Goal: Information Seeking & Learning: Learn about a topic

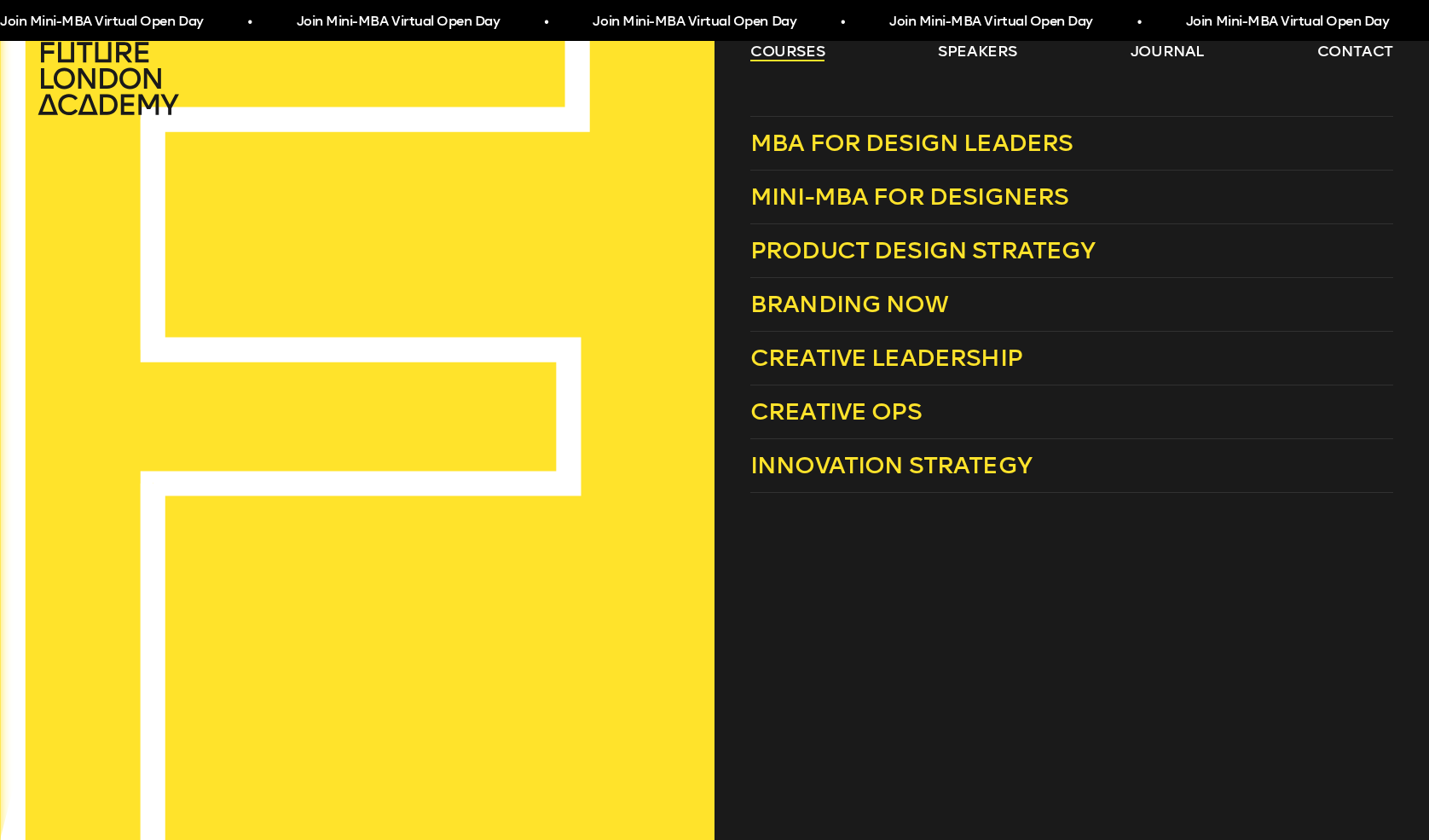
click at [753, 50] on link "courses" at bounding box center [788, 51] width 75 height 21
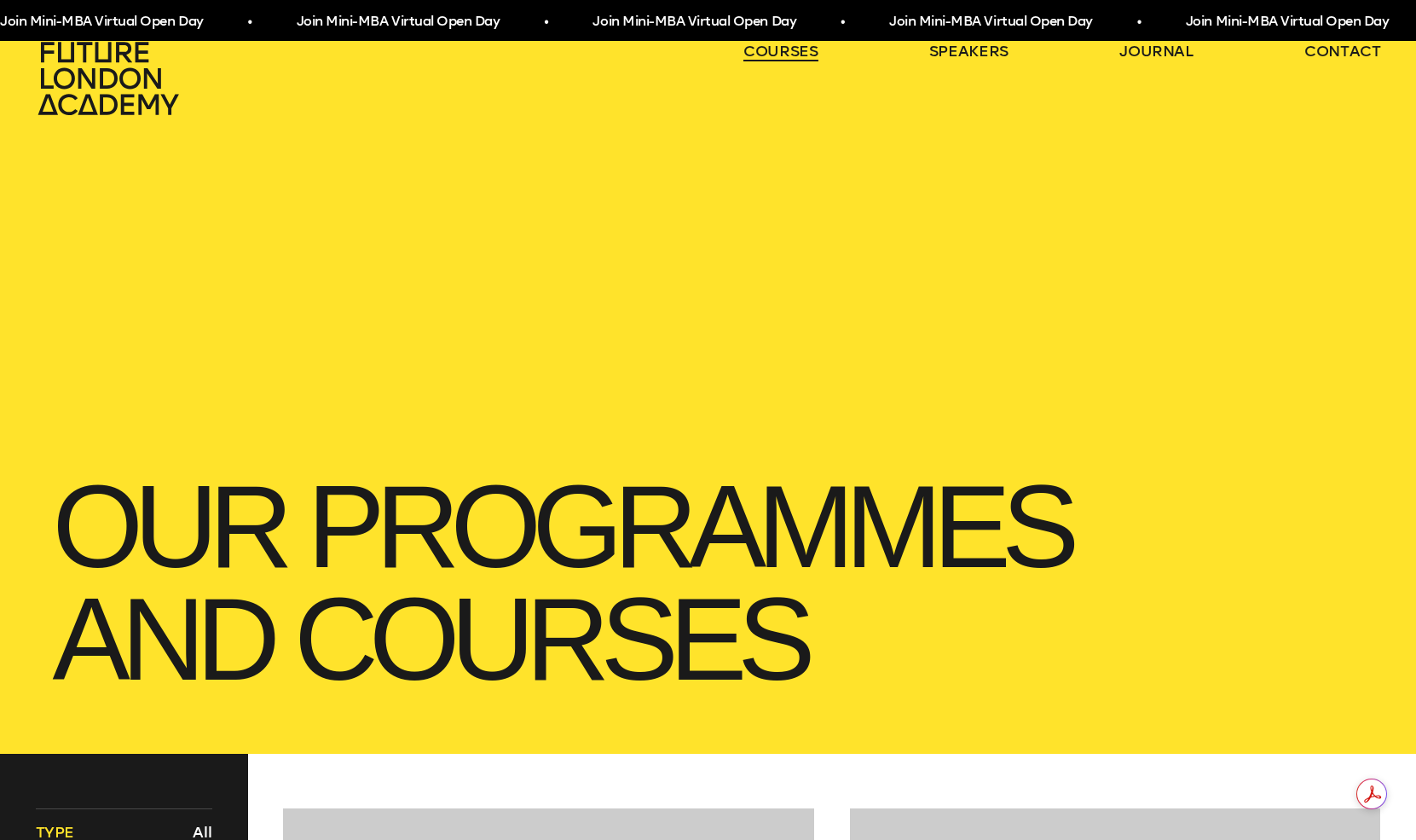
click at [751, 48] on link "courses" at bounding box center [781, 51] width 75 height 21
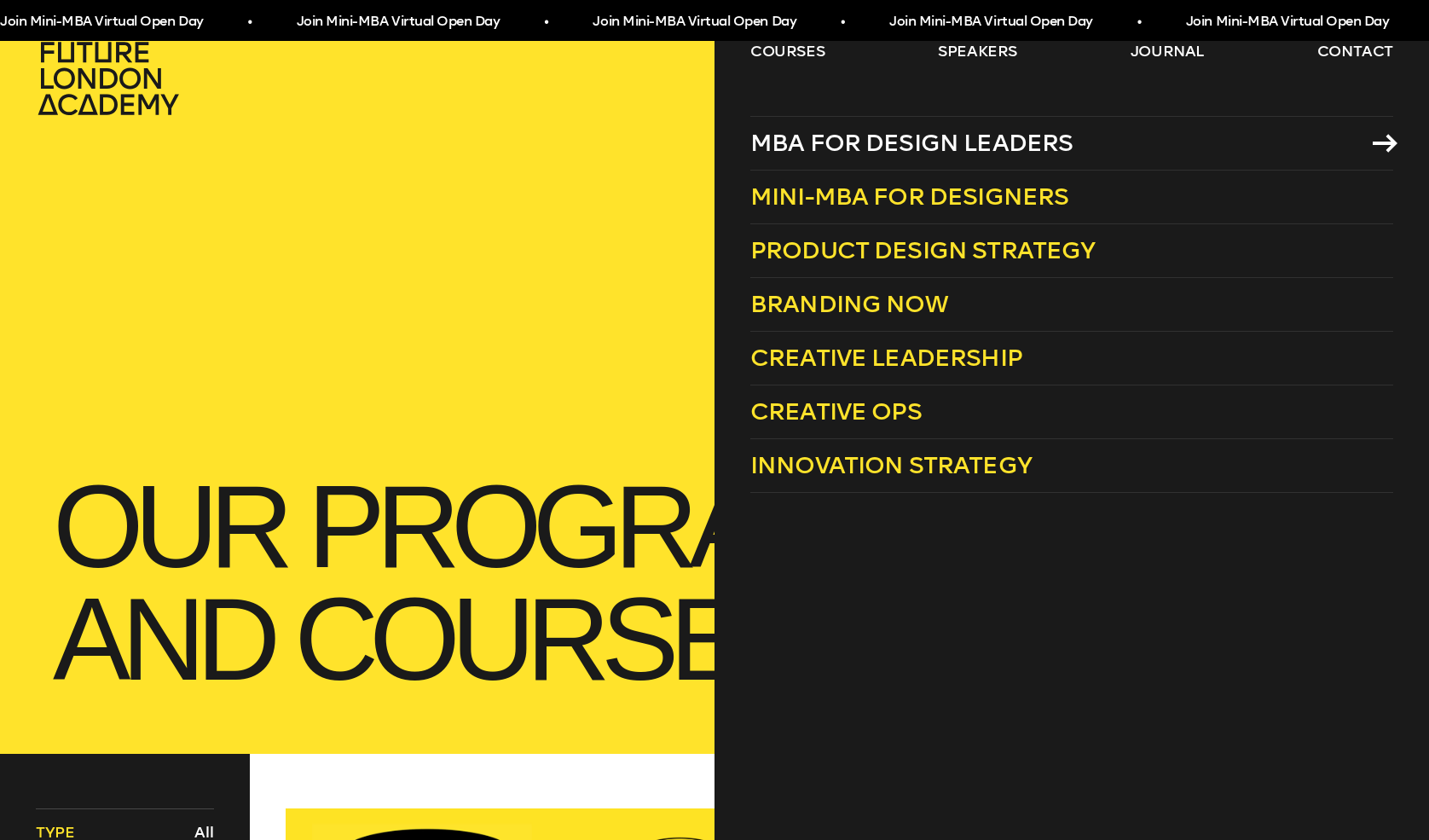
click at [904, 148] on span "MBA for Design Leaders" at bounding box center [912, 143] width 323 height 29
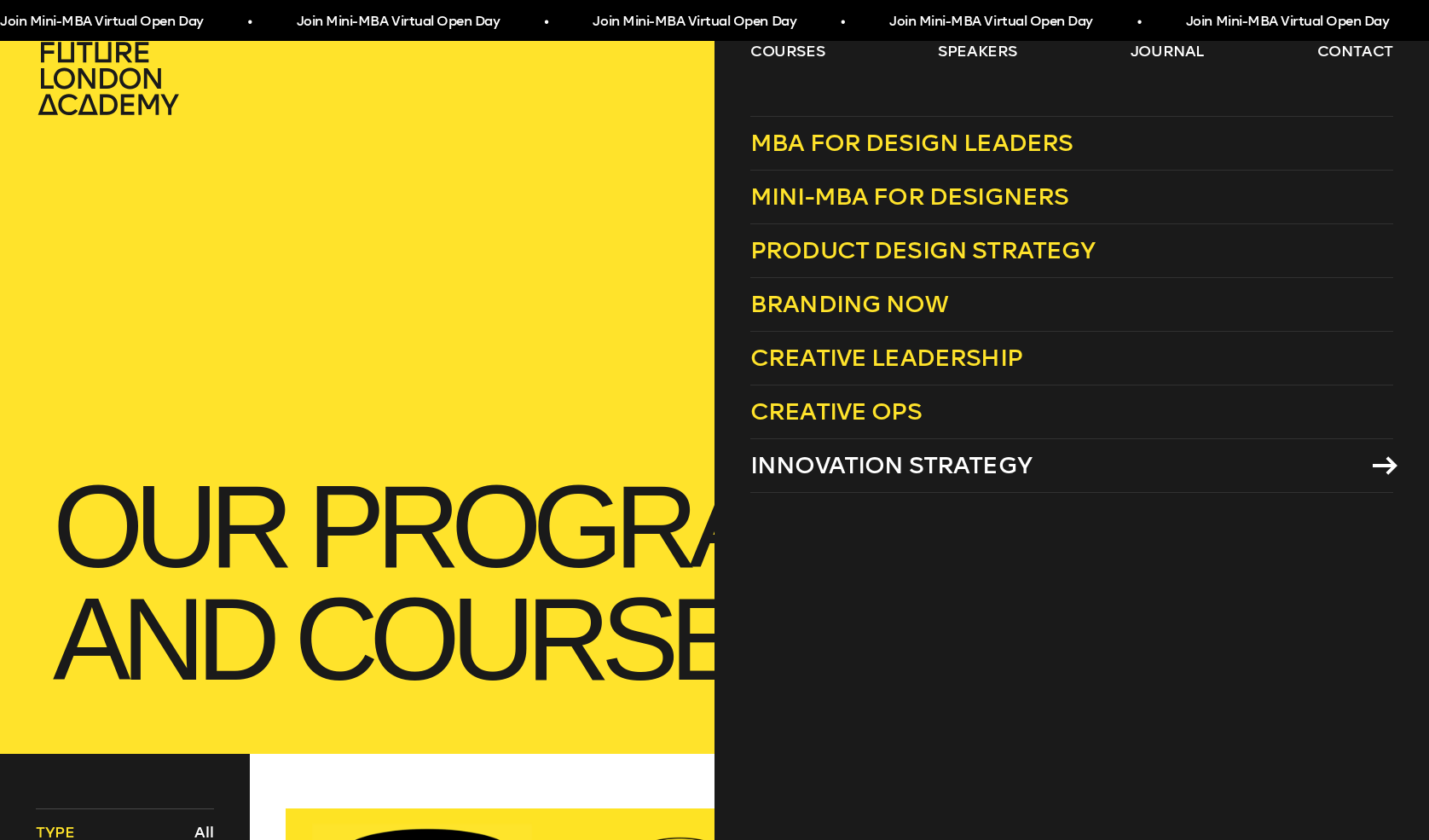
click at [819, 456] on span "Innovation Strategy" at bounding box center [891, 465] width 282 height 29
click at [778, 48] on link "courses" at bounding box center [788, 51] width 75 height 21
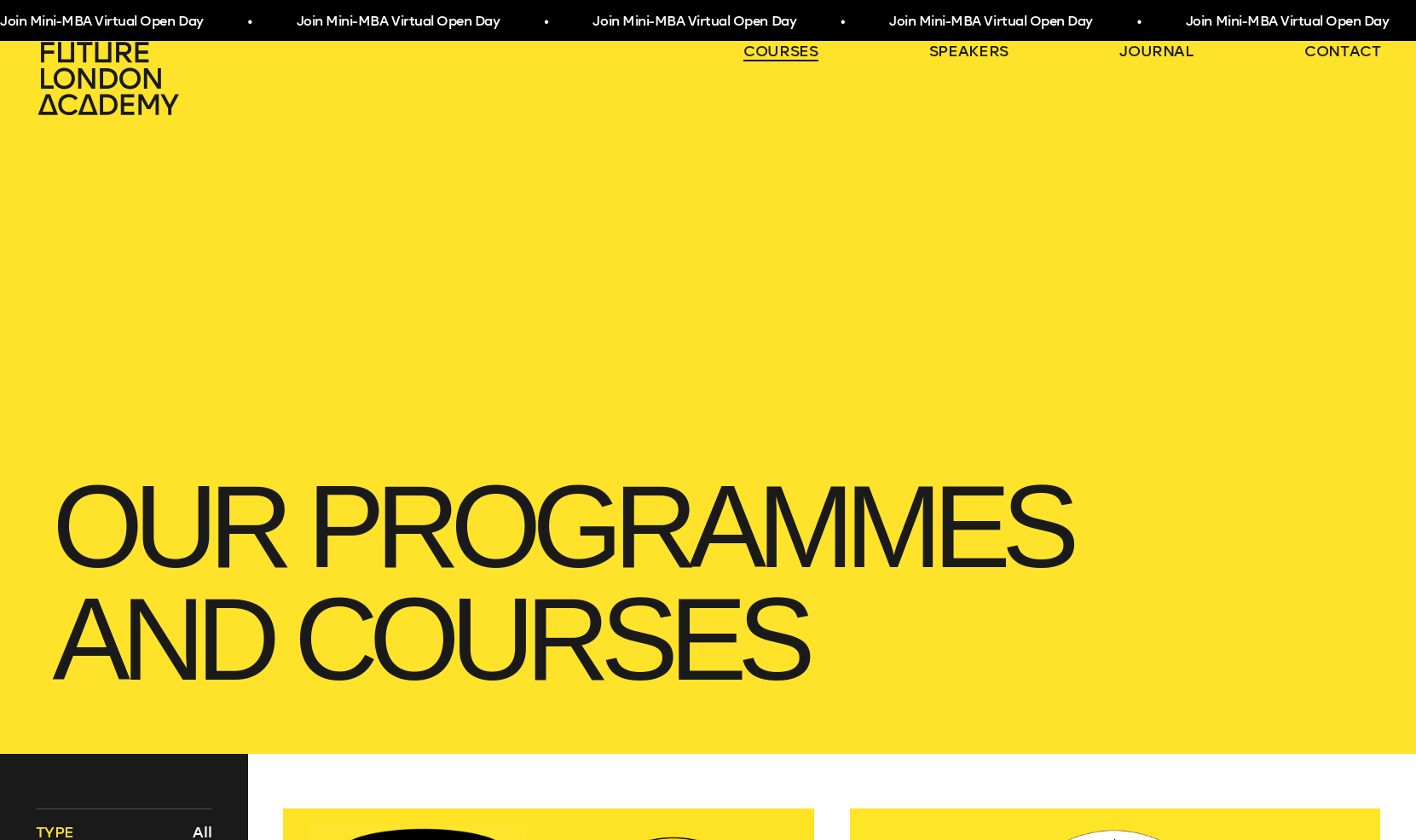
click at [778, 48] on link "courses" at bounding box center [781, 51] width 75 height 21
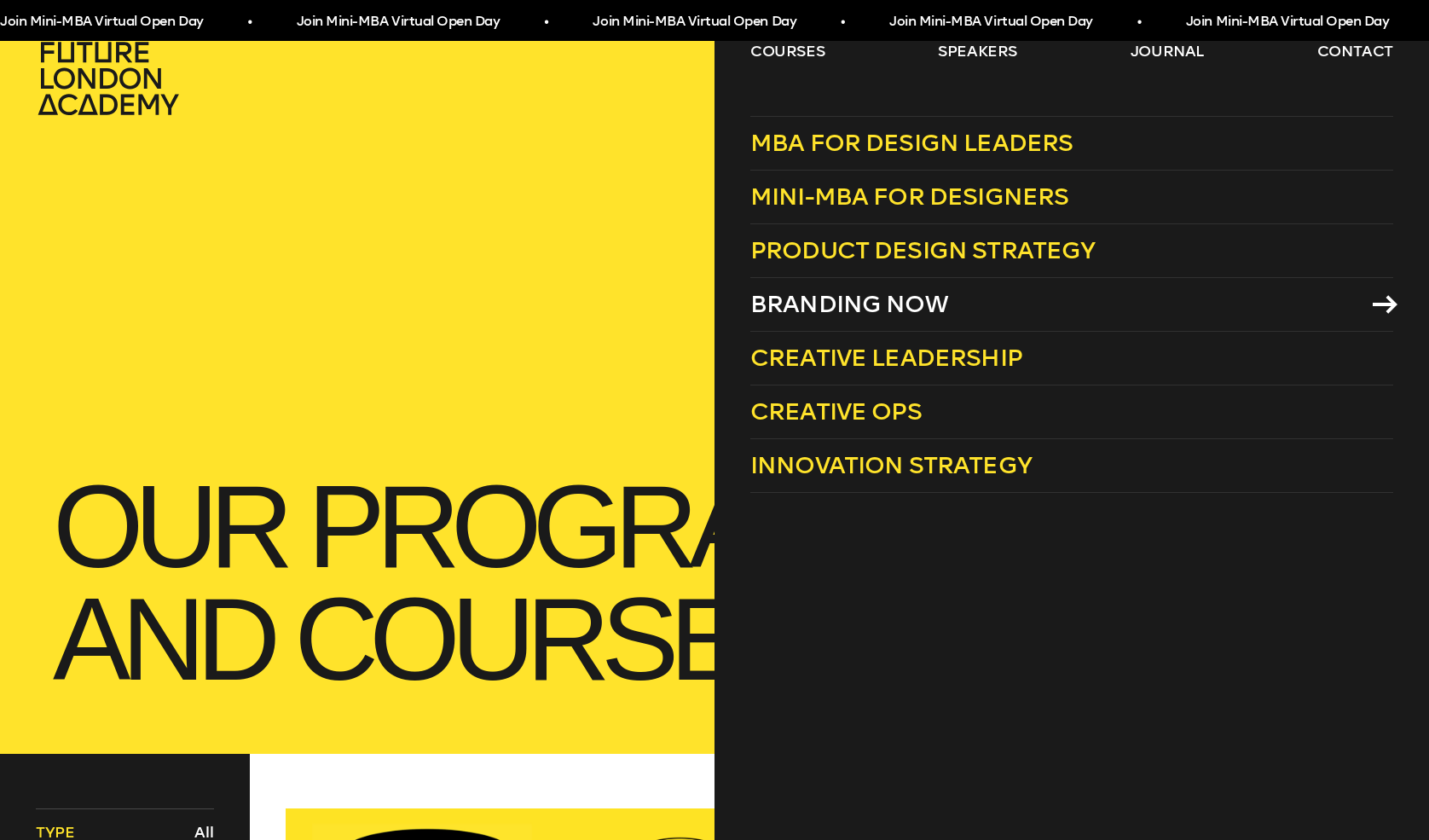
click at [844, 301] on span "Branding Now" at bounding box center [849, 304] width 198 height 29
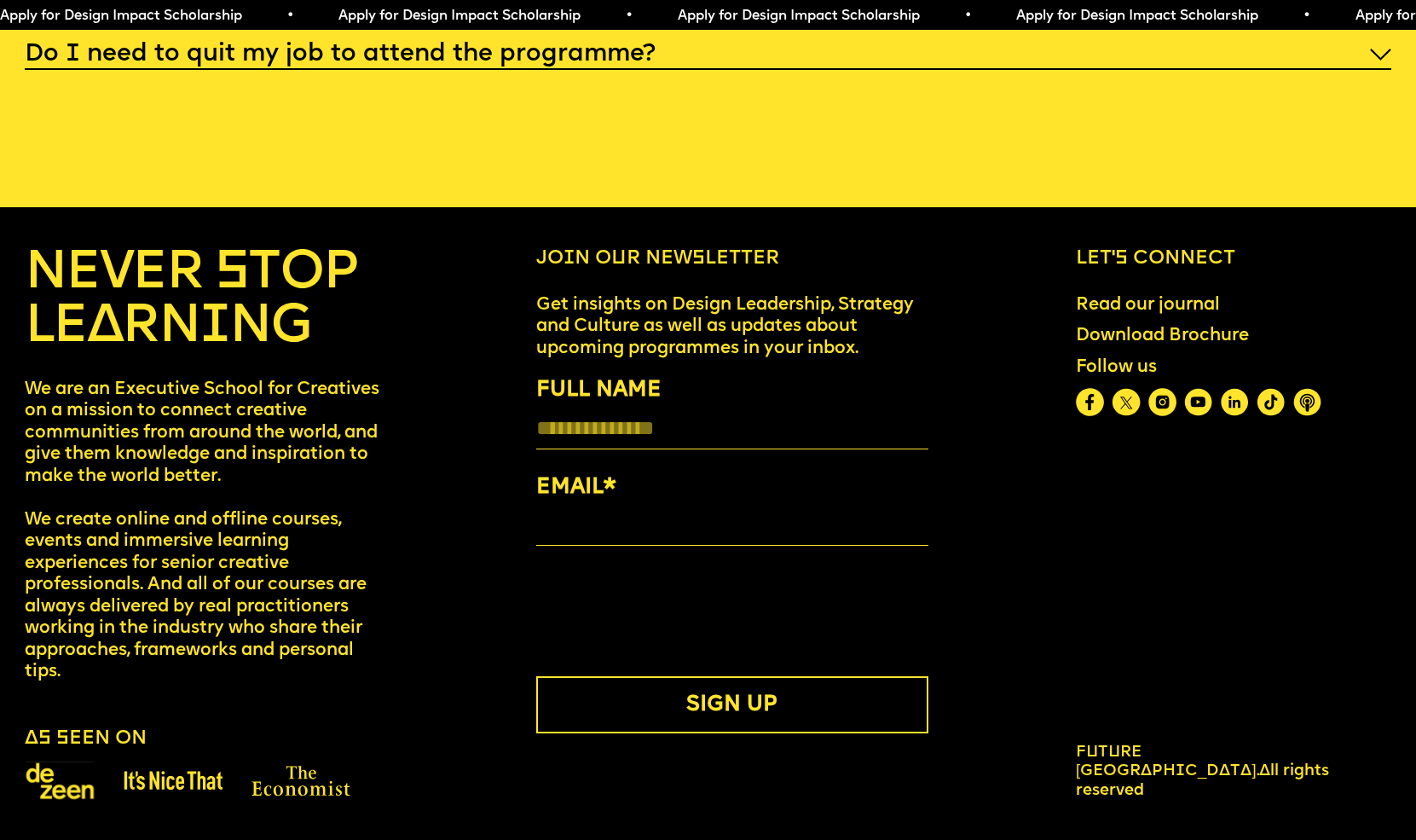
scroll to position [7945, 0]
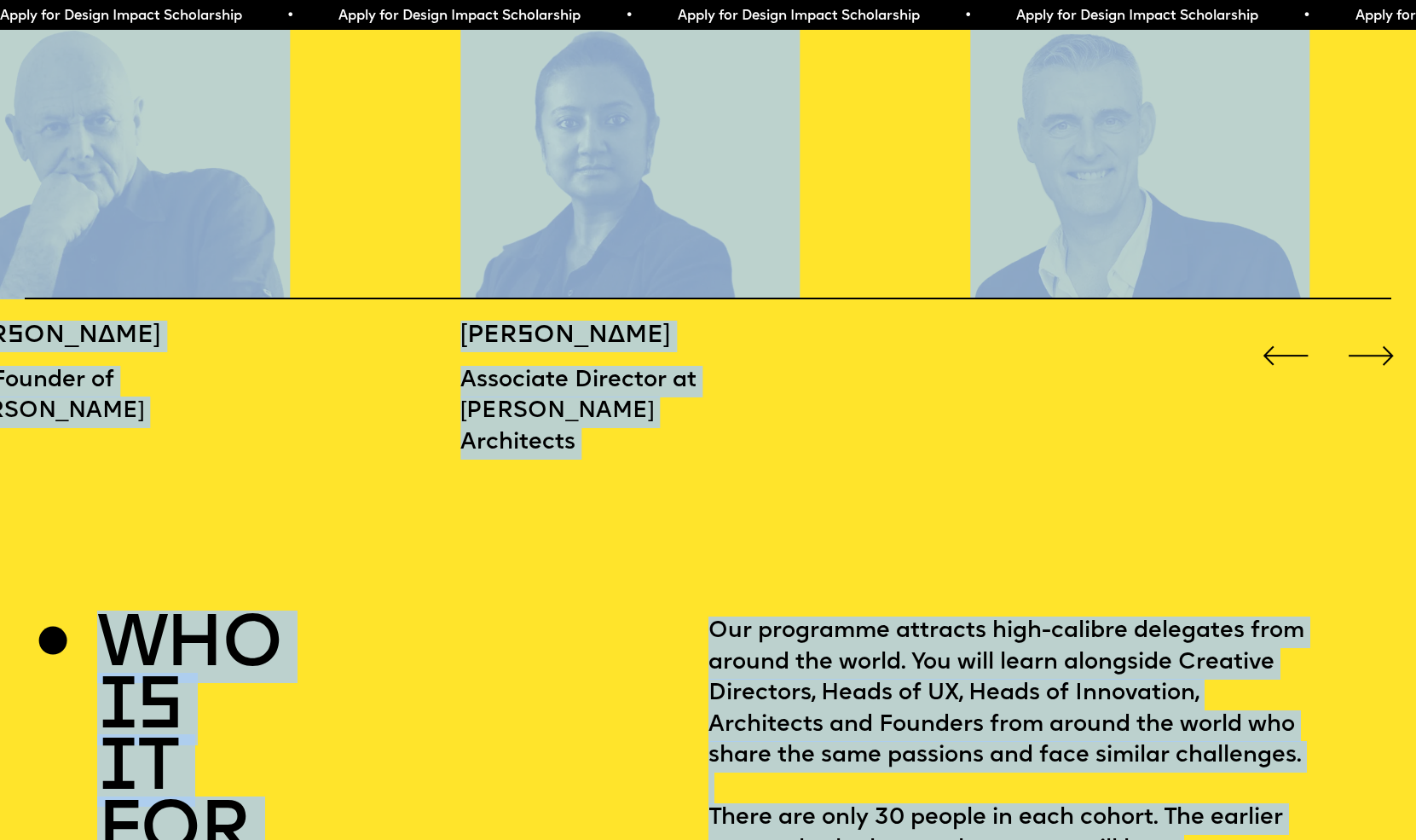
drag, startPoint x: 923, startPoint y: 194, endPoint x: 940, endPoint y: -105, distance: 299.5
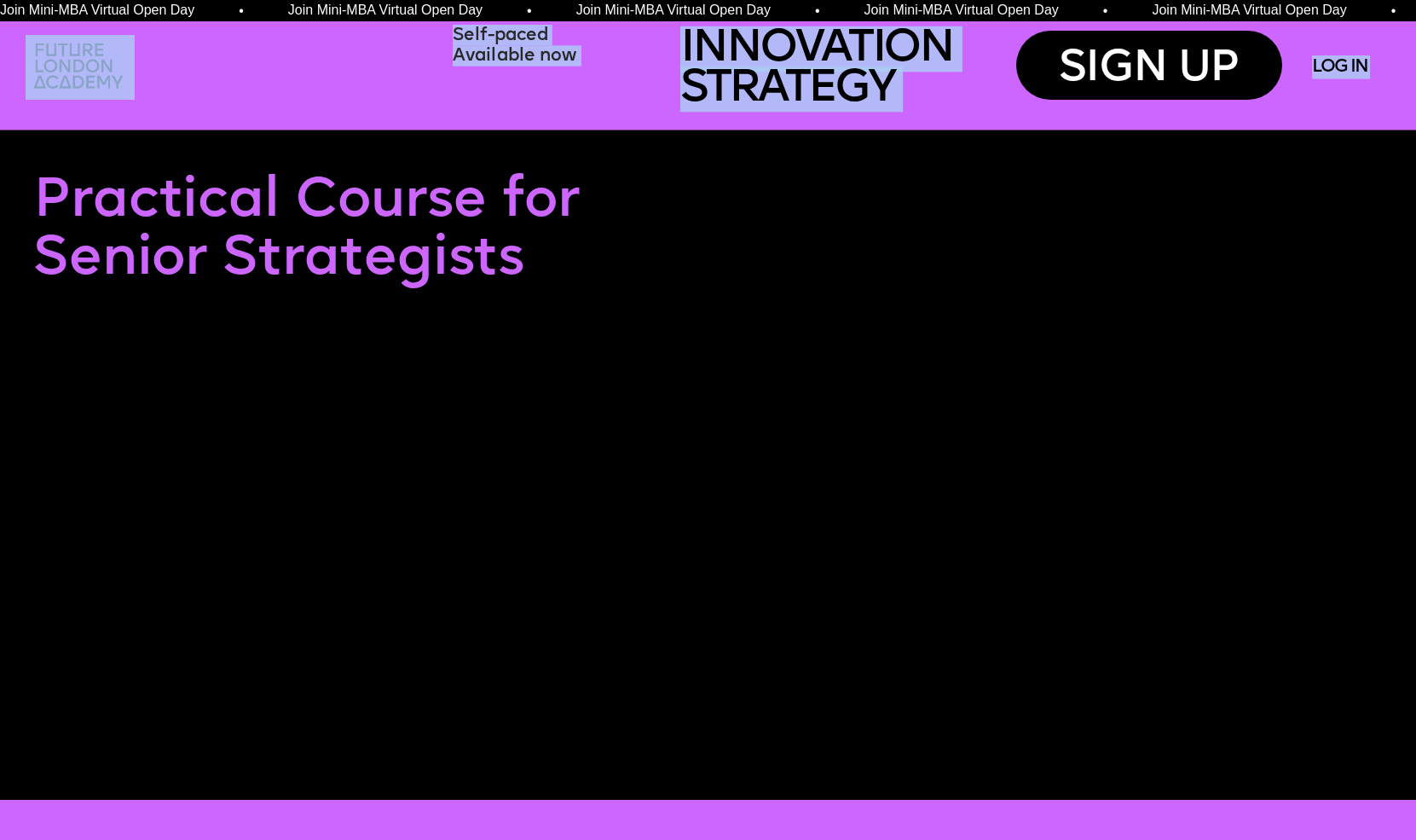
drag, startPoint x: 937, startPoint y: 281, endPoint x: 1056, endPoint y: -107, distance: 405.8
click at [1056, 0] on html "SIGN UP LOG IN INNOVATION STRATEGY Self-paced Available now BRAND INNOVATION FU…" at bounding box center [708, 420] width 1416 height 840
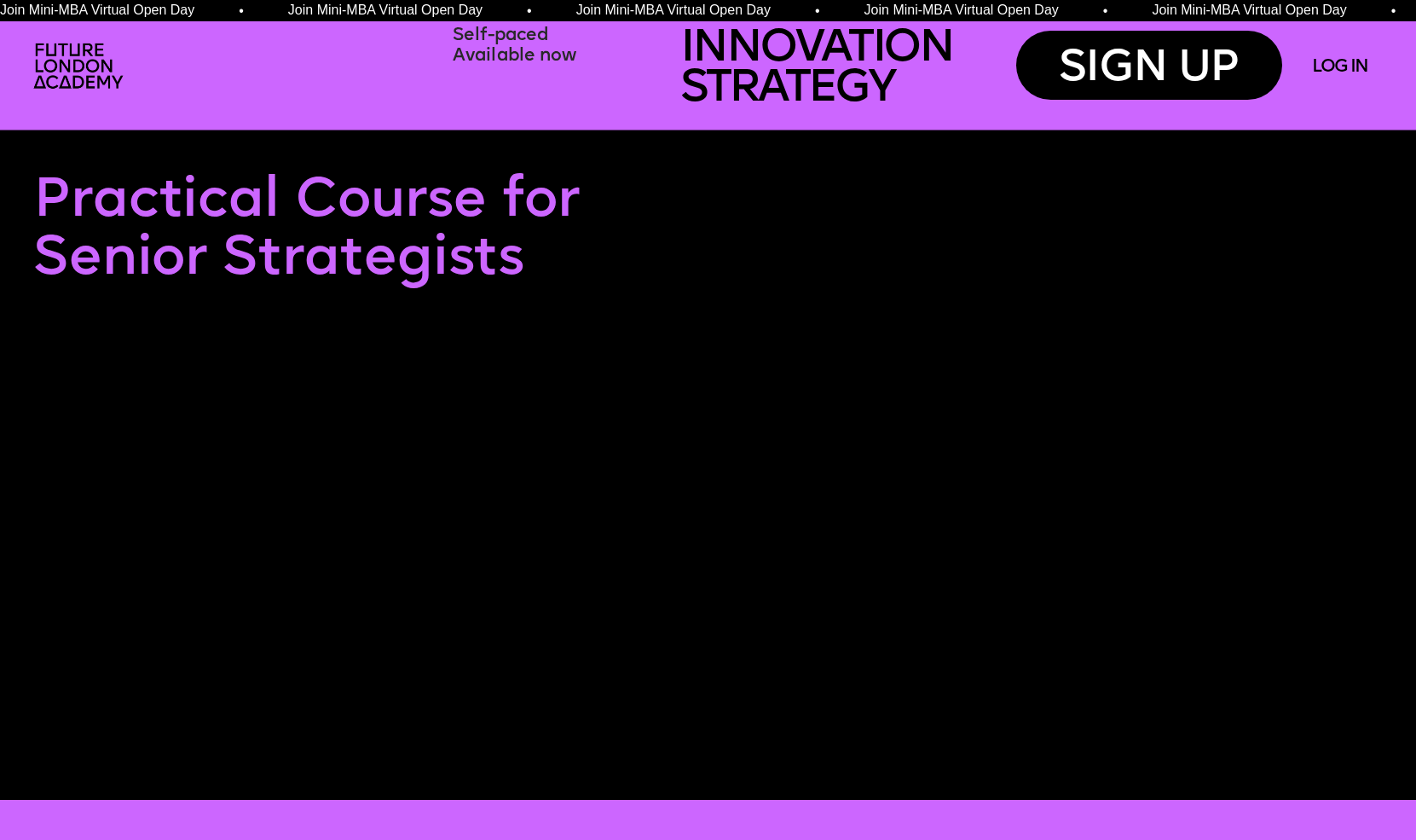
click at [667, 185] on div at bounding box center [723, 463] width 1471 height 673
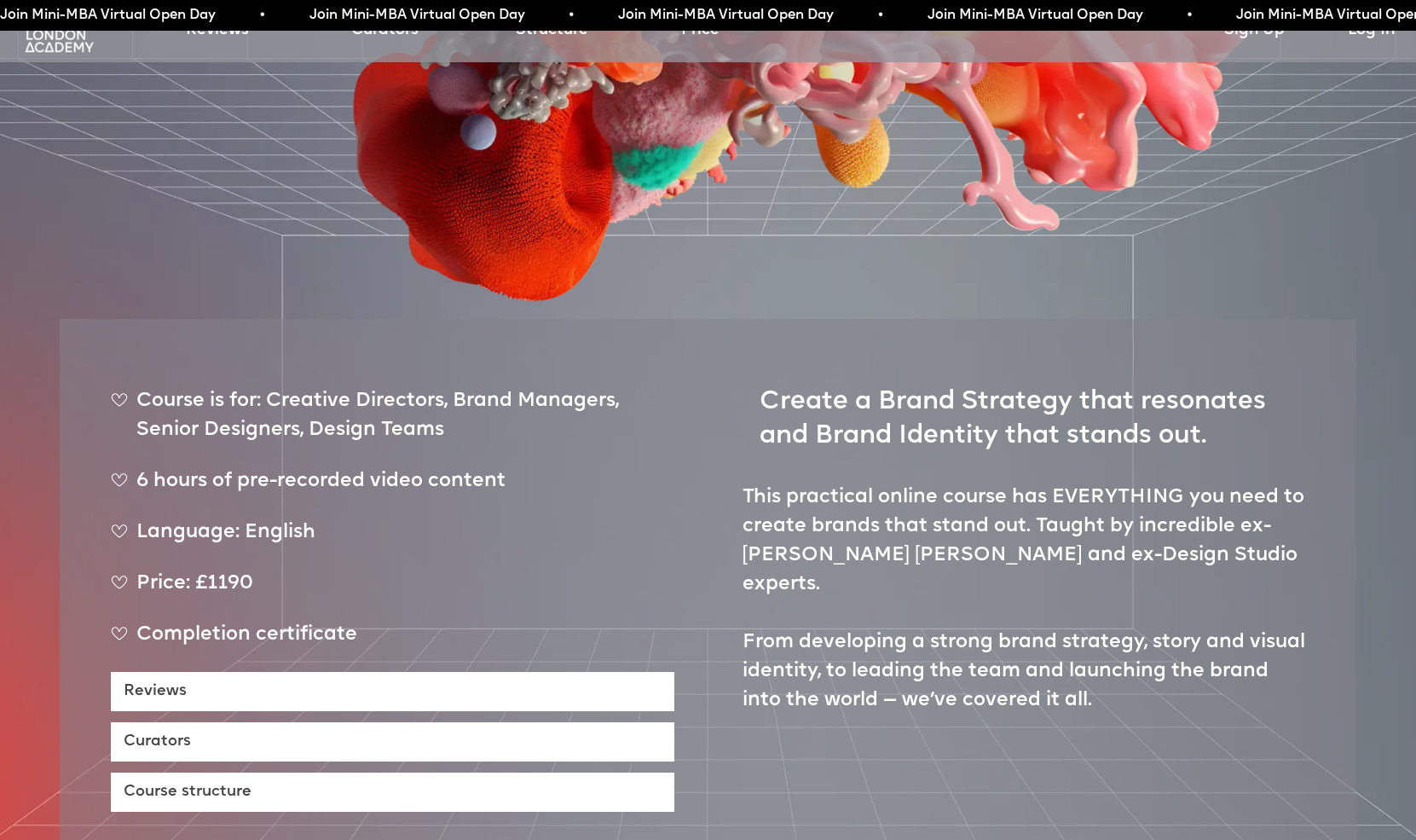
scroll to position [614, 0]
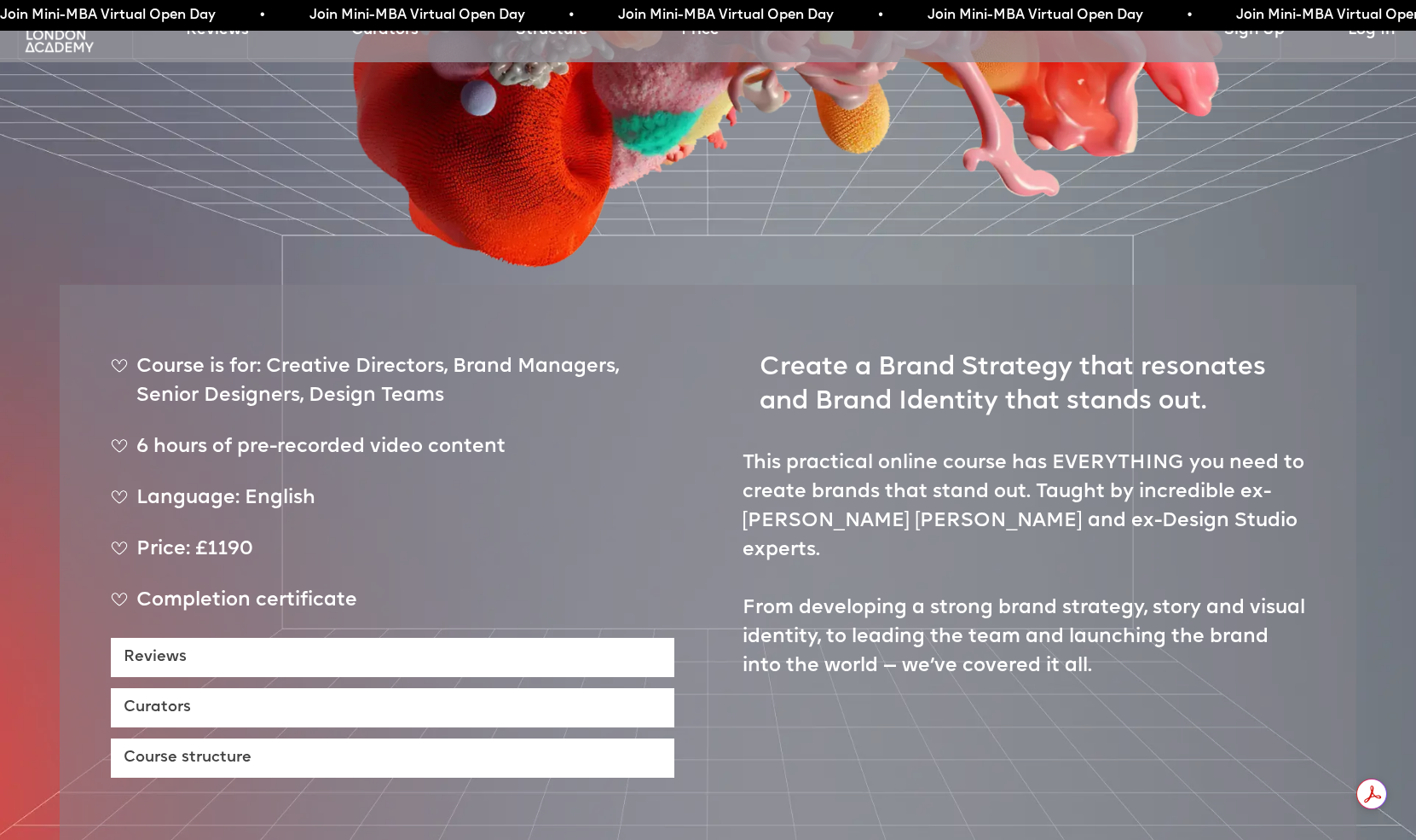
click at [218, 587] on div "Completion certificate" at bounding box center [392, 608] width 564 height 43
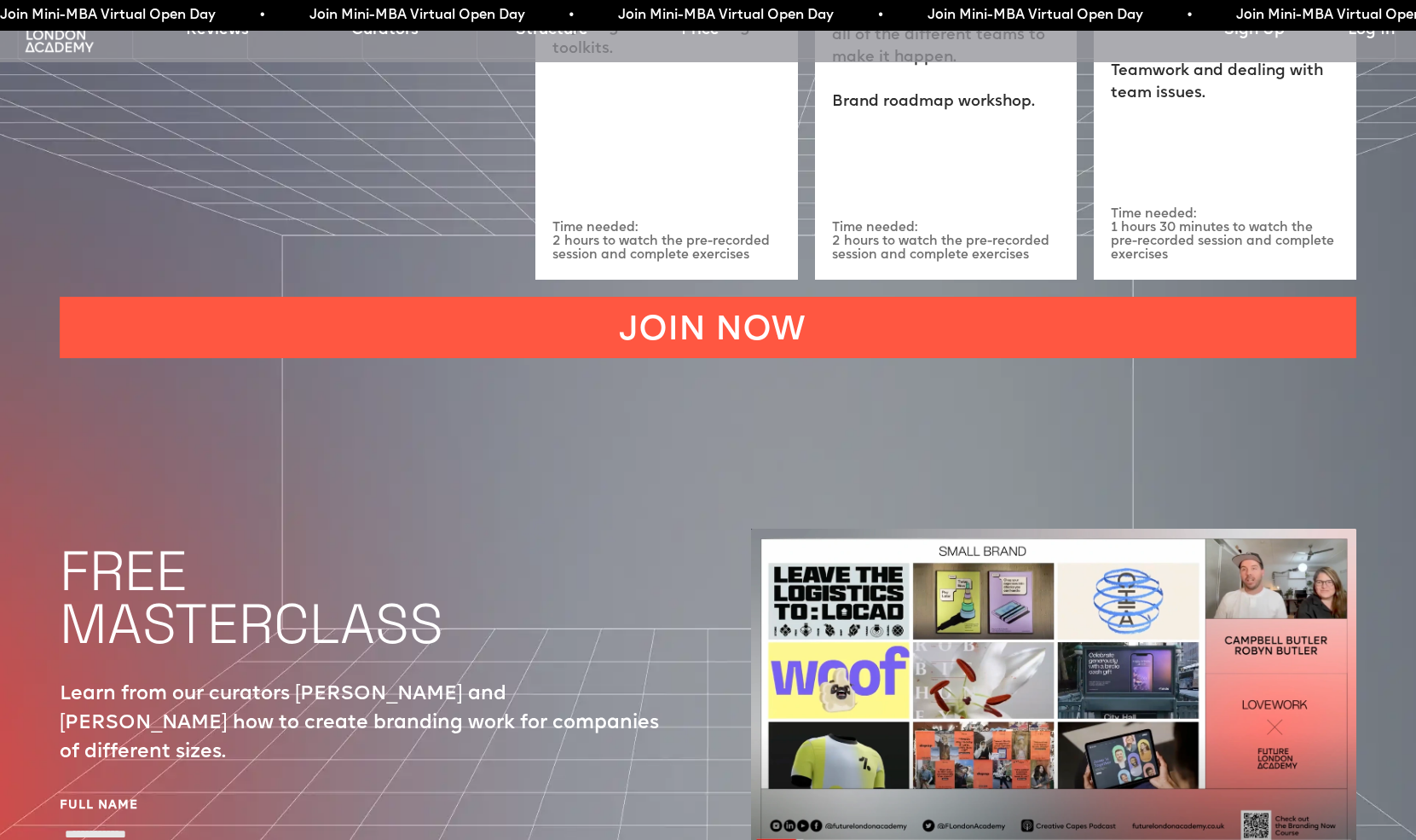
scroll to position [5701, 0]
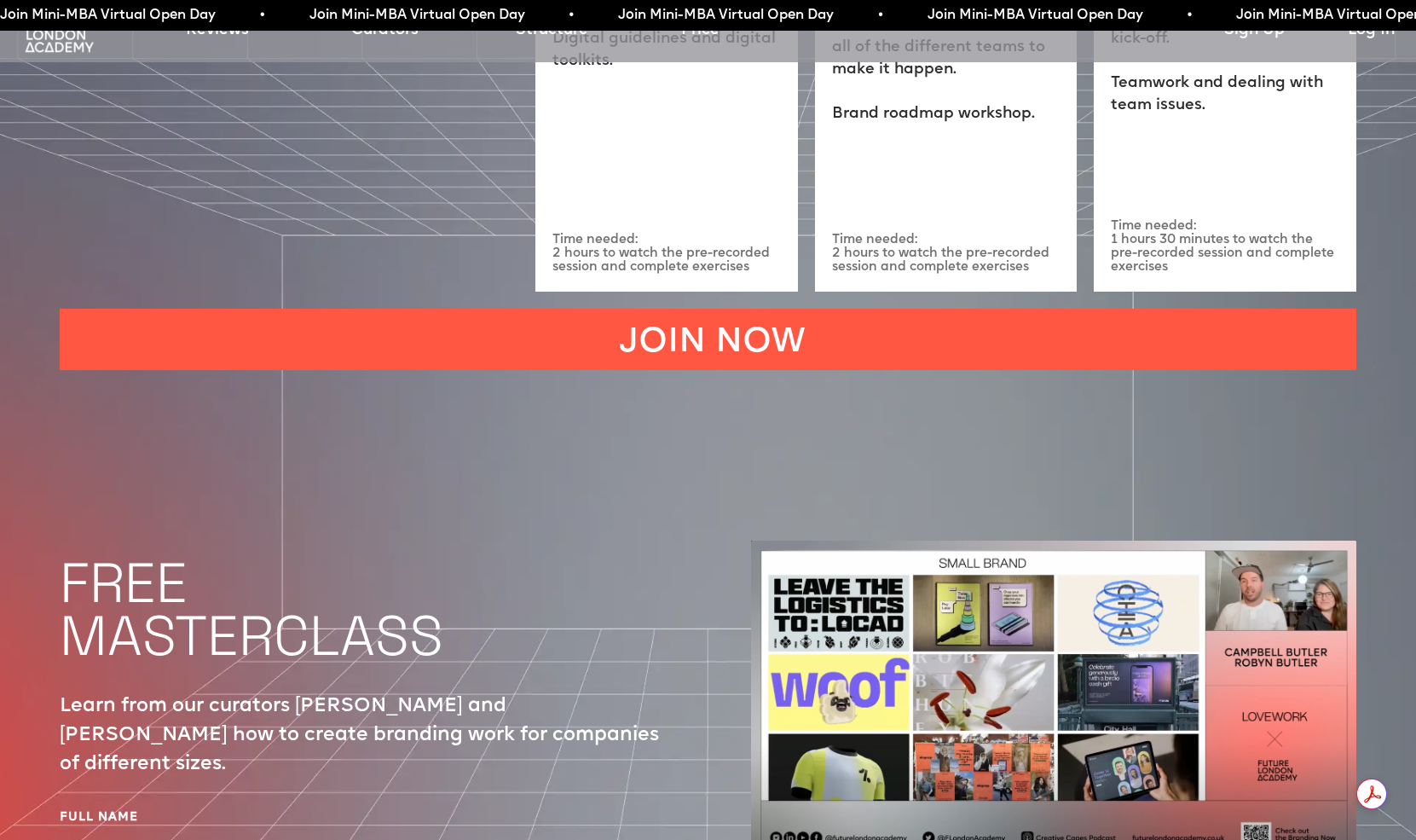
click at [762, 770] on img at bounding box center [1053, 709] width 605 height 337
click at [768, 784] on img at bounding box center [1053, 709] width 605 height 337
click at [770, 787] on img at bounding box center [1053, 709] width 605 height 337
